Goal: Information Seeking & Learning: Understand process/instructions

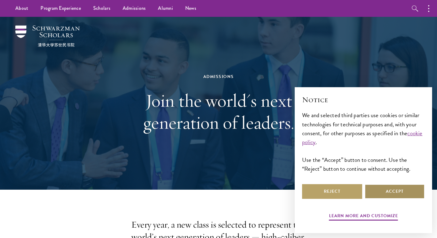
click at [386, 188] on button "Accept" at bounding box center [394, 192] width 60 height 15
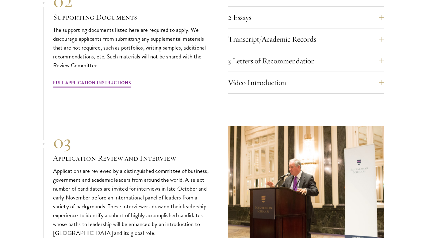
scroll to position [1974, 0]
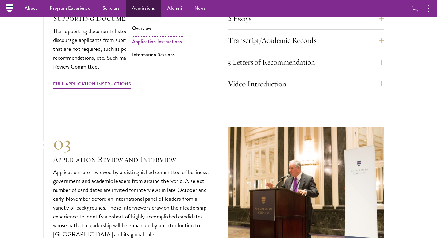
click at [154, 42] on link "Application Instructions" at bounding box center [157, 41] width 50 height 7
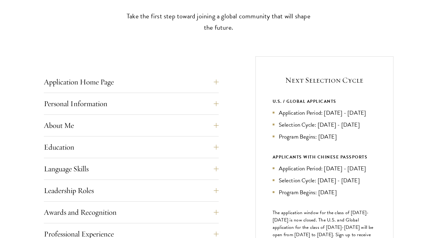
scroll to position [192, 0]
click at [183, 83] on button "Application Home Page" at bounding box center [135, 81] width 175 height 15
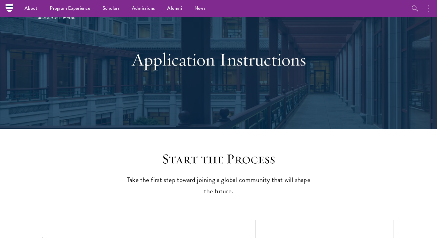
scroll to position [27, 0]
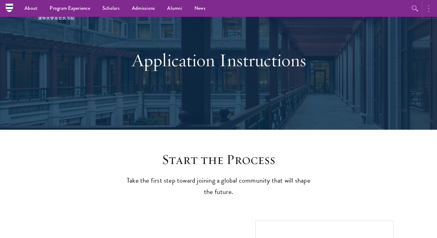
click at [427, 10] on button "button" at bounding box center [429, 8] width 13 height 17
click at [9, 6] on nav "About Overview Leadership Donors Program Experience Overview Curriculum Student…" at bounding box center [179, 8] width 341 height 17
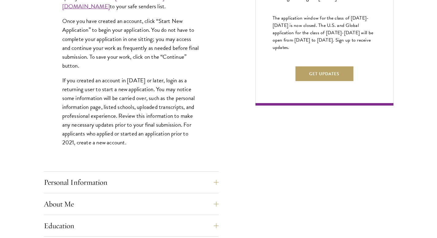
scroll to position [416, 0]
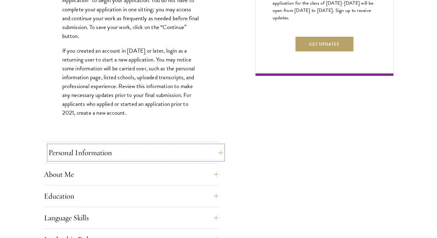
click at [131, 150] on button "Personal Information" at bounding box center [135, 153] width 175 height 15
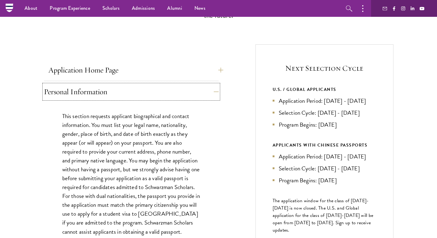
scroll to position [203, 0]
click at [101, 71] on button "Application Home Page" at bounding box center [135, 70] width 175 height 15
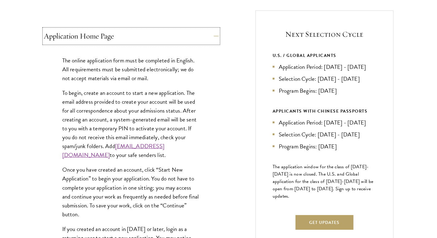
scroll to position [242, 0]
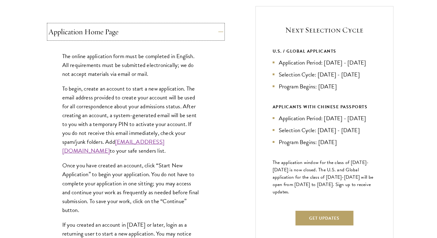
click at [117, 36] on button "Application Home Page" at bounding box center [135, 32] width 175 height 15
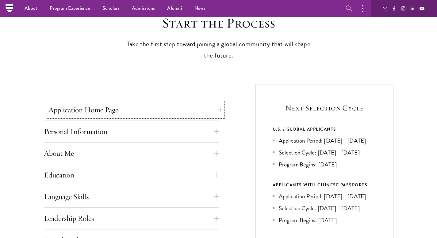
click at [102, 111] on button "Application Home Page" at bounding box center [135, 110] width 175 height 15
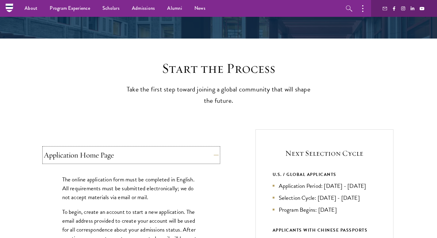
scroll to position [0, 0]
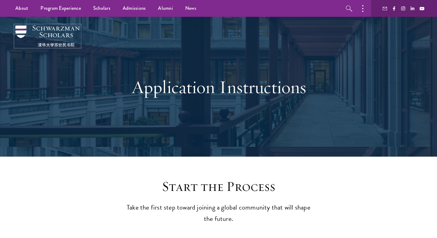
click at [67, 35] on img at bounding box center [47, 35] width 64 height 21
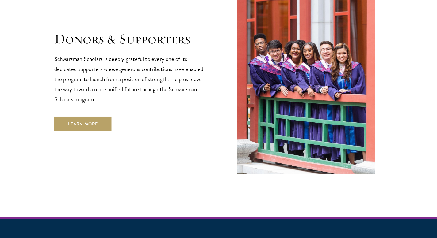
scroll to position [1853, 0]
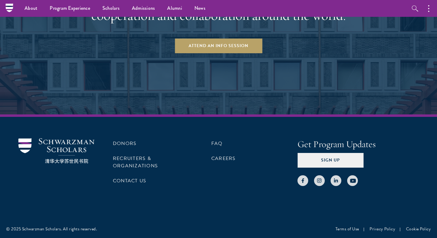
scroll to position [932, 0]
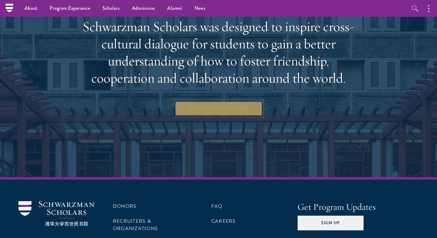
click at [201, 107] on link "Attend an Info Session" at bounding box center [218, 108] width 87 height 15
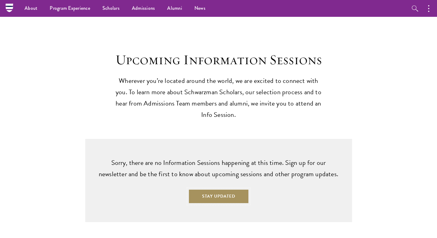
click at [211, 191] on button "Stay Updated" at bounding box center [218, 196] width 61 height 15
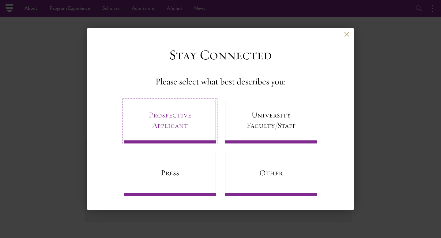
click at [185, 132] on link "Prospective Applicant" at bounding box center [170, 122] width 92 height 44
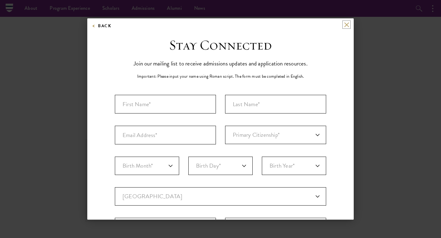
click at [344, 27] on button at bounding box center [346, 24] width 5 height 5
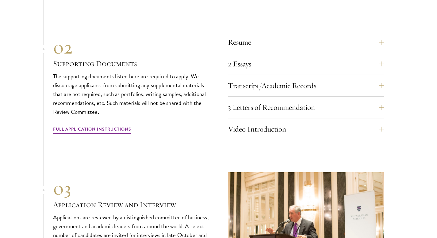
scroll to position [1930, 0]
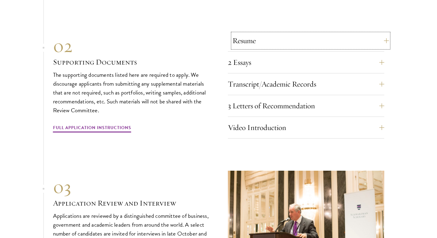
click at [245, 34] on button "Resume" at bounding box center [310, 40] width 156 height 15
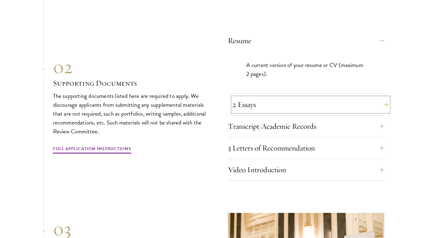
click at [252, 97] on button "2 Essays" at bounding box center [310, 104] width 156 height 15
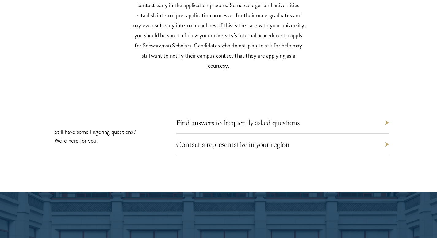
scroll to position [2814, 0]
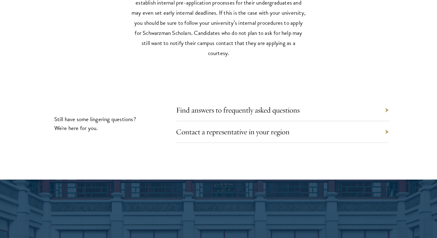
click at [222, 121] on div "Contact a representative in your region" at bounding box center [282, 132] width 213 height 22
click at [223, 105] on div "Find answers to frequently asked questions" at bounding box center [282, 111] width 213 height 22
click at [226, 105] on link "Find answers to frequently asked questions" at bounding box center [243, 110] width 124 height 10
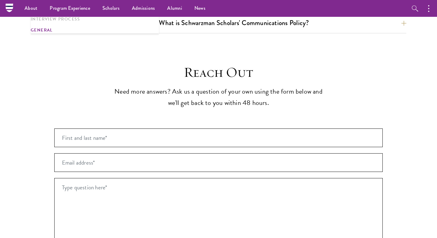
scroll to position [1106, 0]
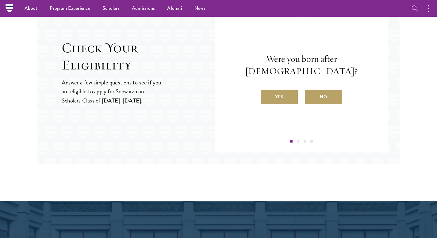
scroll to position [664, 0]
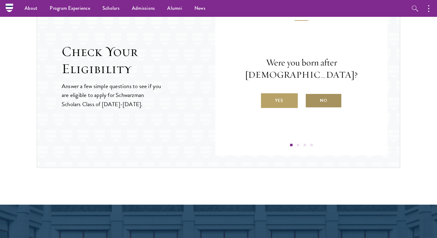
click at [316, 93] on label "No" at bounding box center [323, 100] width 37 height 15
click at [310, 94] on input "No" at bounding box center [308, 97] width 6 height 6
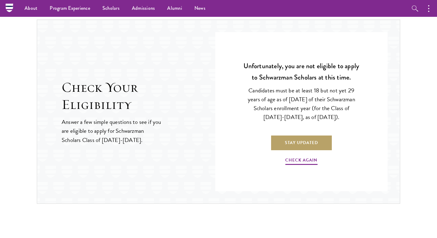
scroll to position [628, 0]
click at [301, 163] on link "Check Again" at bounding box center [301, 162] width 32 height 10
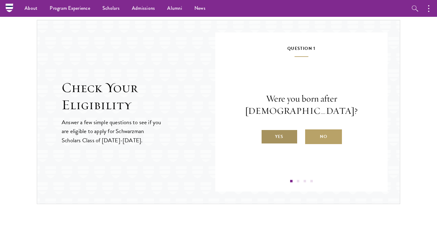
click at [288, 131] on label "Yes" at bounding box center [279, 137] width 37 height 15
click at [266, 131] on input "Yes" at bounding box center [264, 133] width 6 height 6
click at [290, 142] on label "Yes" at bounding box center [279, 137] width 37 height 15
click at [266, 136] on input "Yes" at bounding box center [264, 133] width 6 height 6
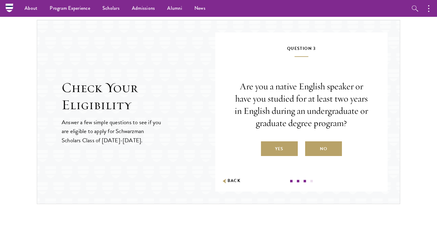
click at [290, 142] on label "Yes" at bounding box center [279, 149] width 37 height 15
click at [266, 143] on input "Yes" at bounding box center [264, 146] width 6 height 6
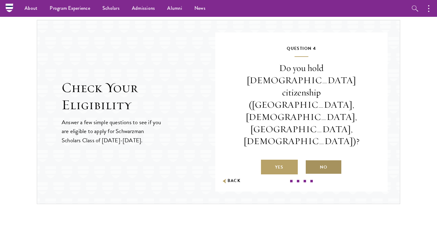
click at [324, 160] on label "No" at bounding box center [323, 167] width 37 height 15
click at [310, 161] on input "No" at bounding box center [308, 164] width 6 height 6
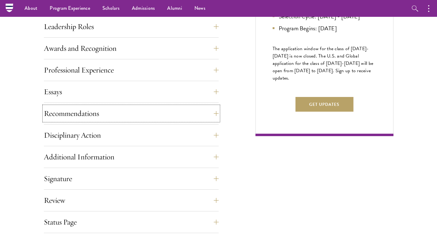
scroll to position [356, 0]
click at [147, 114] on button "Recommendations" at bounding box center [131, 113] width 175 height 15
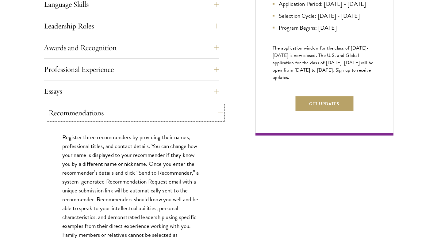
click at [153, 113] on button "Recommendations" at bounding box center [135, 113] width 175 height 15
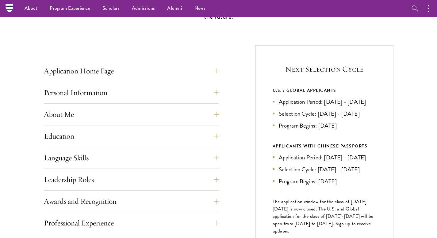
scroll to position [0, 0]
